Goal: Information Seeking & Learning: Find specific page/section

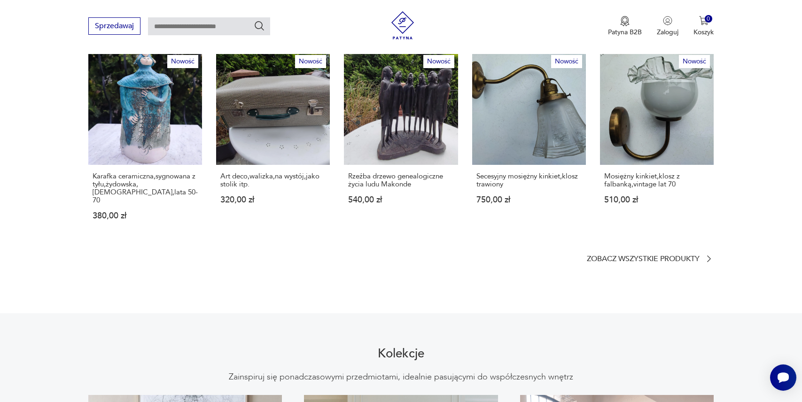
scroll to position [543, 0]
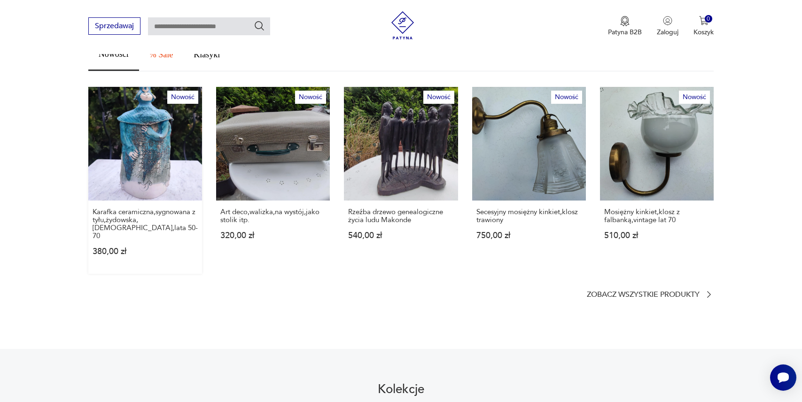
click at [133, 175] on link "Nowość Karafka ceramiczna,sygnowana z tyłu,[DEMOGRAPHIC_DATA],[DEMOGRAPHIC_DATA…" at bounding box center [145, 180] width 114 height 187
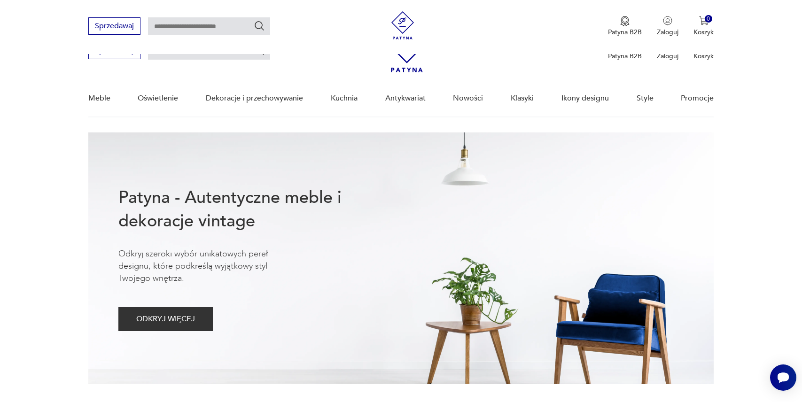
scroll to position [543, 0]
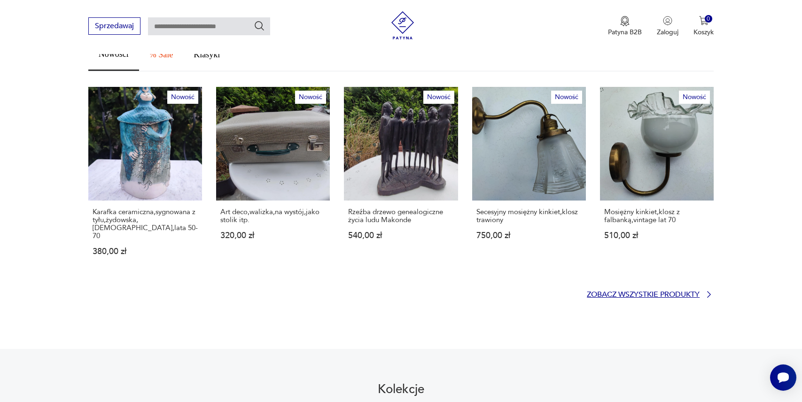
click at [607, 292] on p "Zobacz wszystkie produkty" at bounding box center [643, 295] width 113 height 6
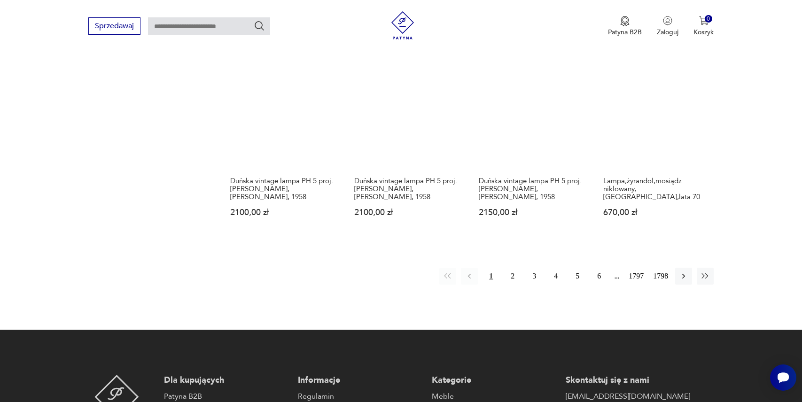
scroll to position [837, 0]
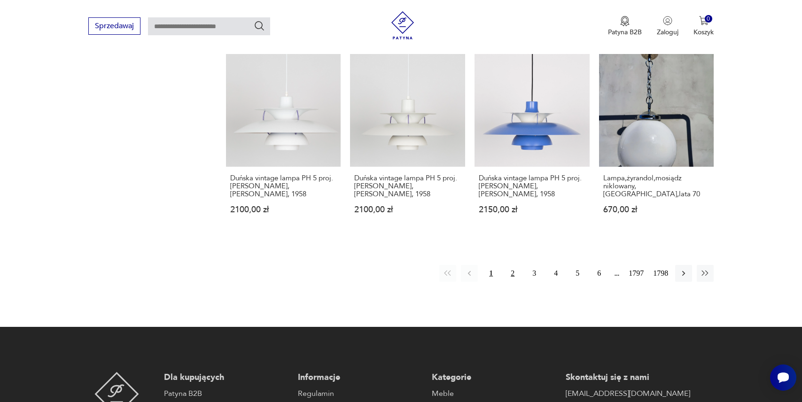
click at [509, 265] on button "2" at bounding box center [512, 273] width 17 height 17
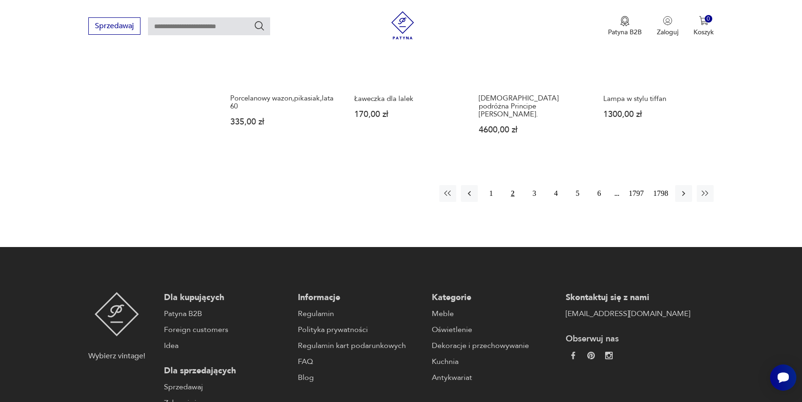
scroll to position [925, 0]
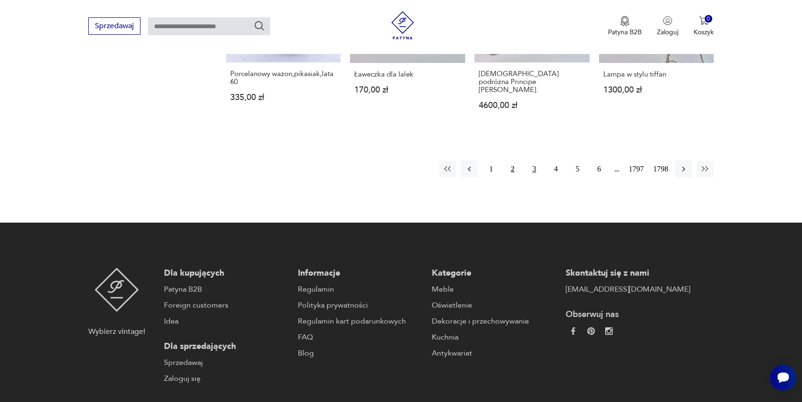
click at [533, 163] on button "3" at bounding box center [534, 169] width 17 height 17
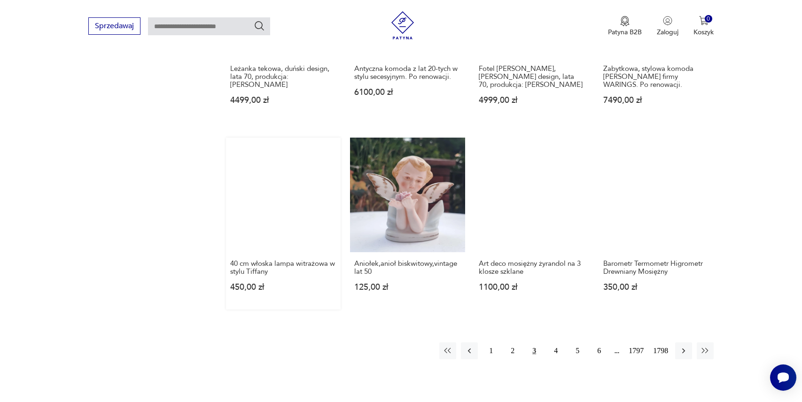
scroll to position [753, 0]
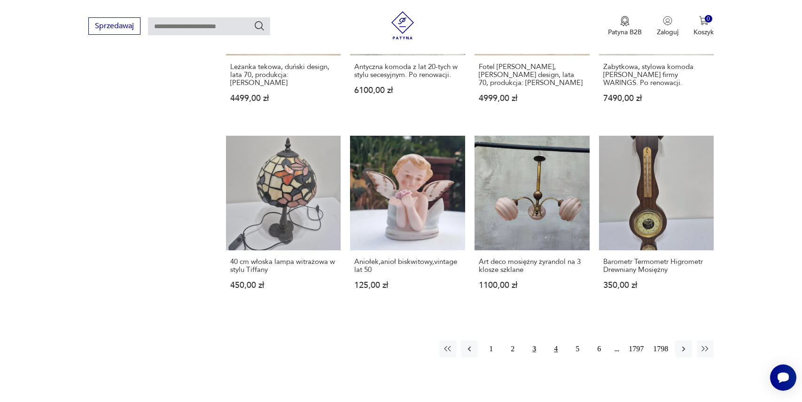
click at [551, 344] on button "4" at bounding box center [555, 349] width 17 height 17
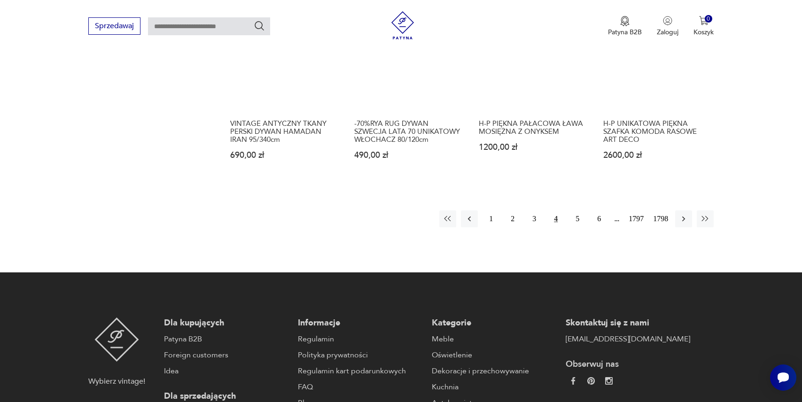
scroll to position [919, 0]
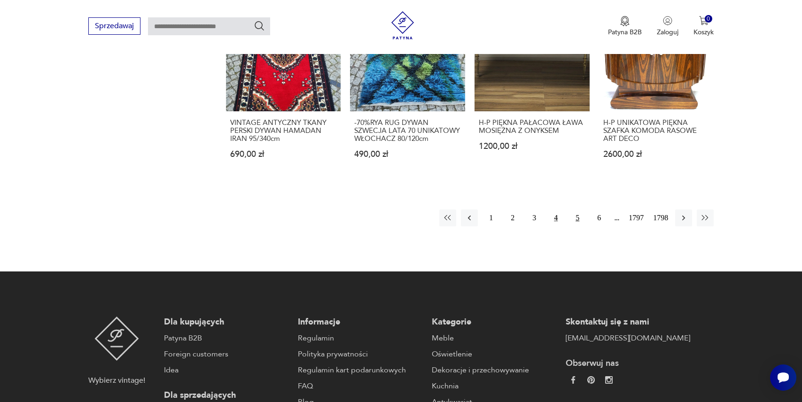
click at [577, 209] on button "5" at bounding box center [577, 217] width 17 height 17
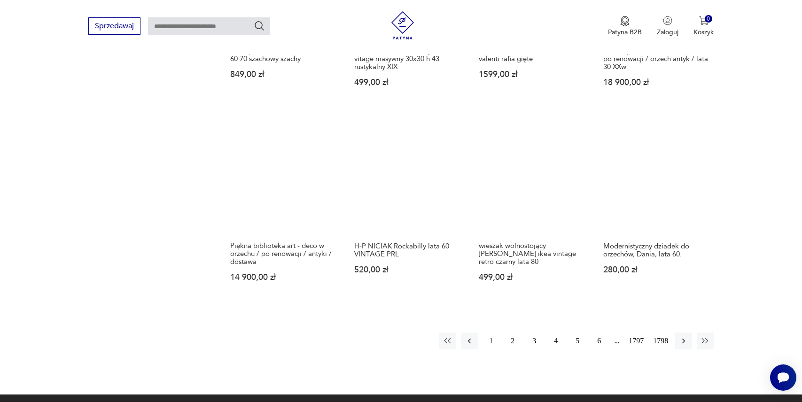
scroll to position [779, 0]
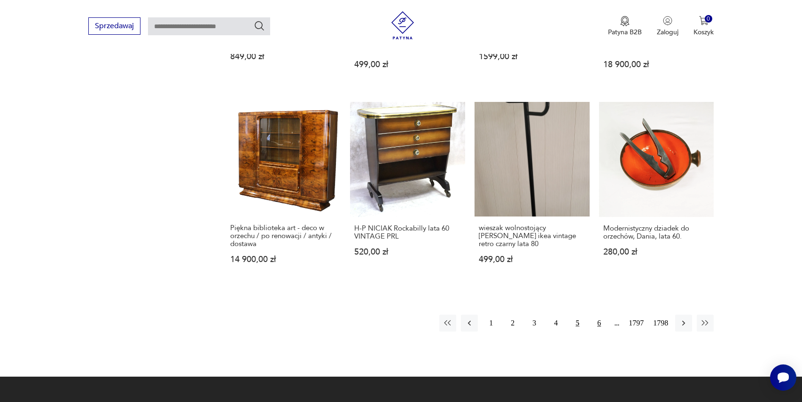
click at [596, 328] on button "6" at bounding box center [598, 323] width 17 height 17
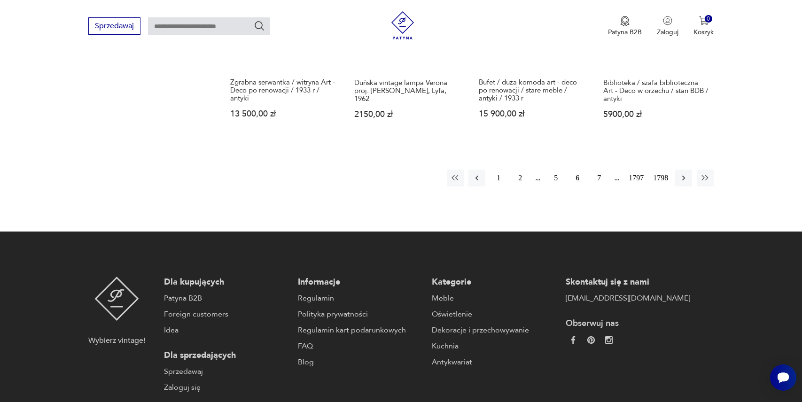
scroll to position [946, 0]
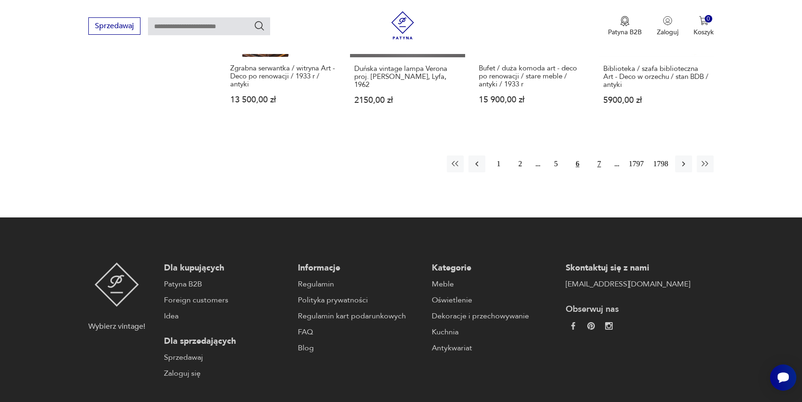
click at [596, 163] on button "7" at bounding box center [598, 163] width 17 height 17
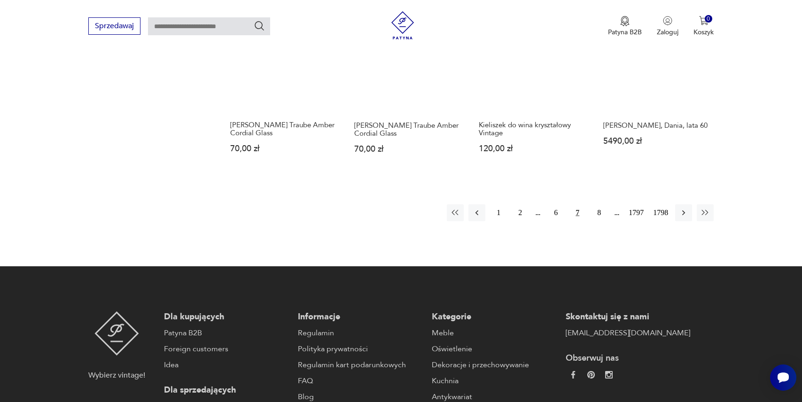
scroll to position [871, 0]
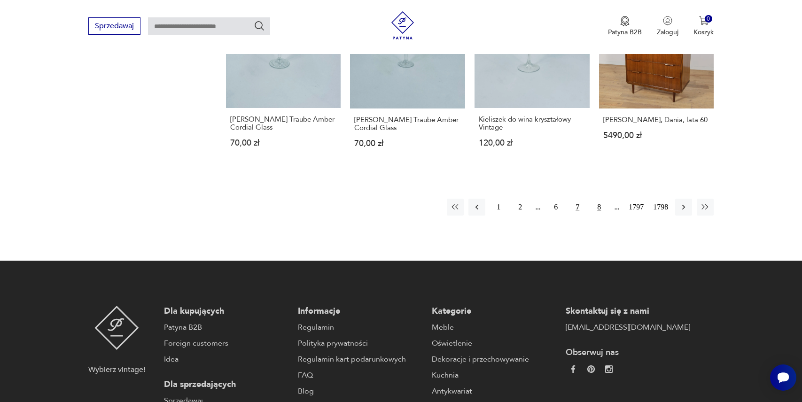
click at [595, 206] on button "8" at bounding box center [598, 207] width 17 height 17
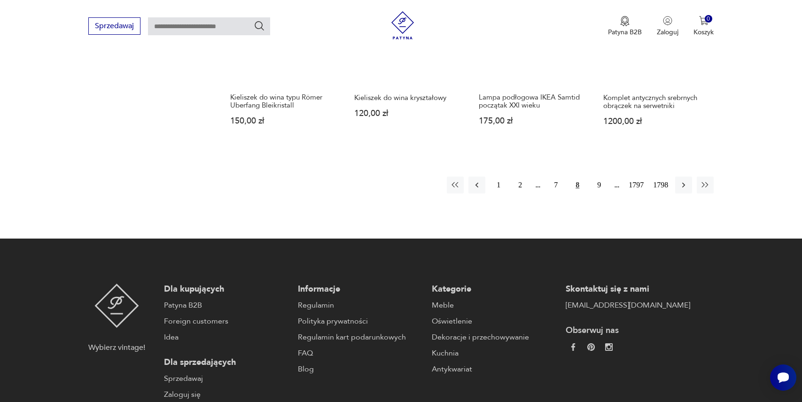
scroll to position [925, 0]
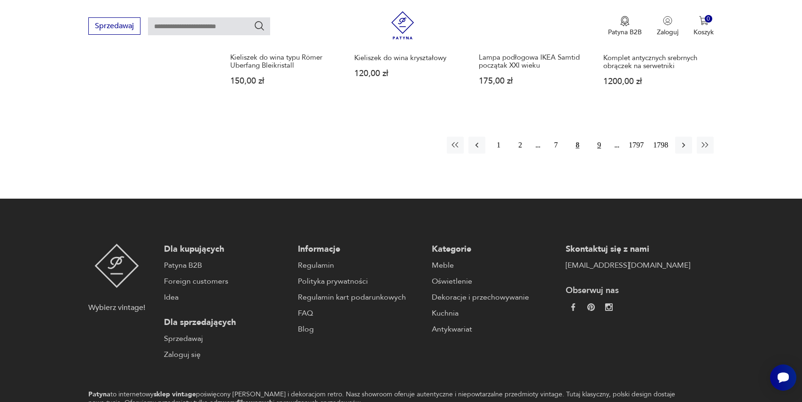
click at [594, 145] on button "9" at bounding box center [598, 145] width 17 height 17
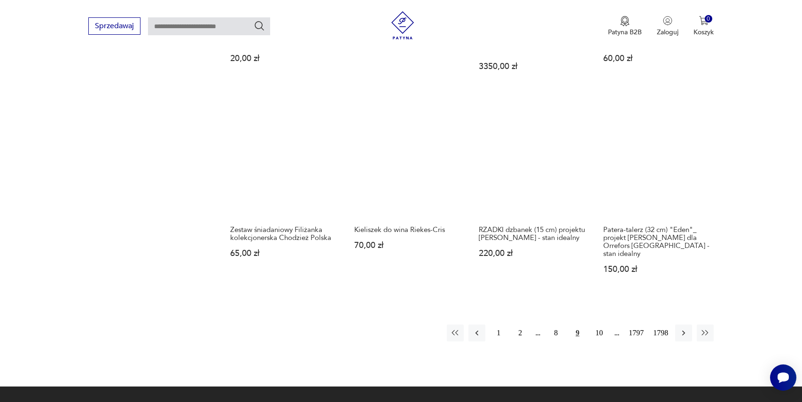
scroll to position [776, 0]
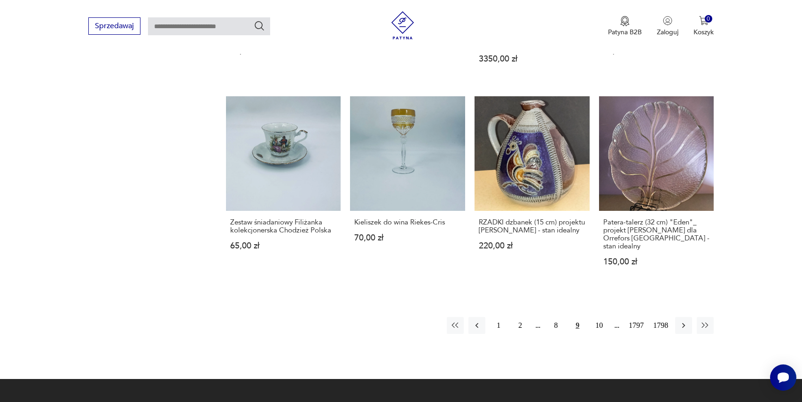
click at [240, 20] on input "text" at bounding box center [209, 26] width 122 height 18
type input "*"
type input "******"
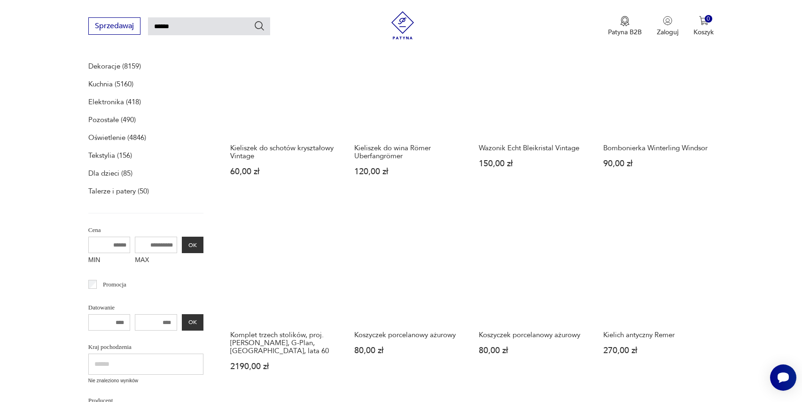
scroll to position [33, 0]
